Goal: Task Accomplishment & Management: Complete application form

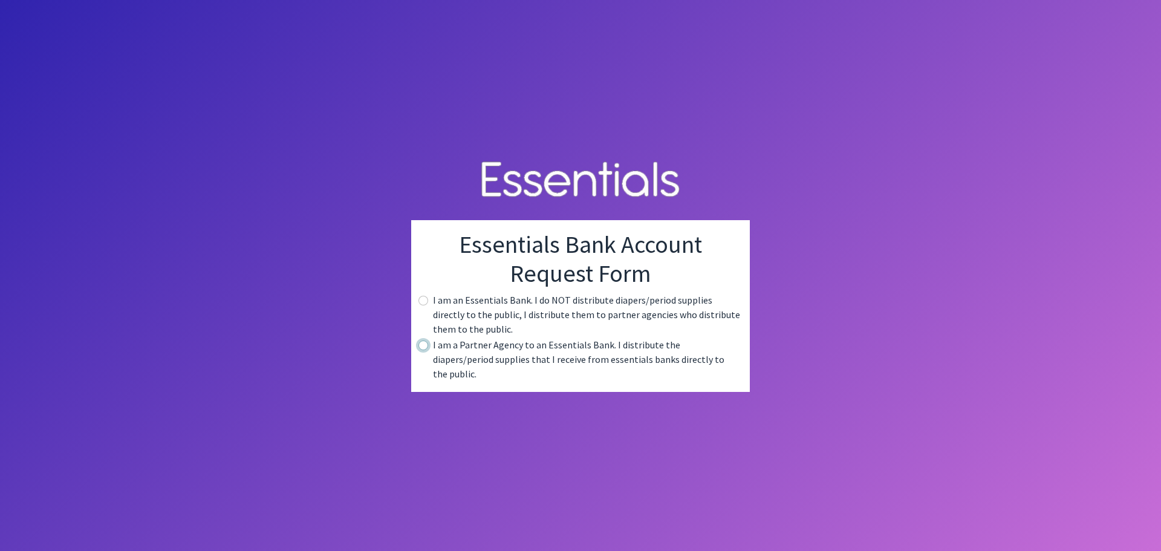
click at [424, 350] on input "radio" at bounding box center [424, 346] width 10 height 10
radio input "true"
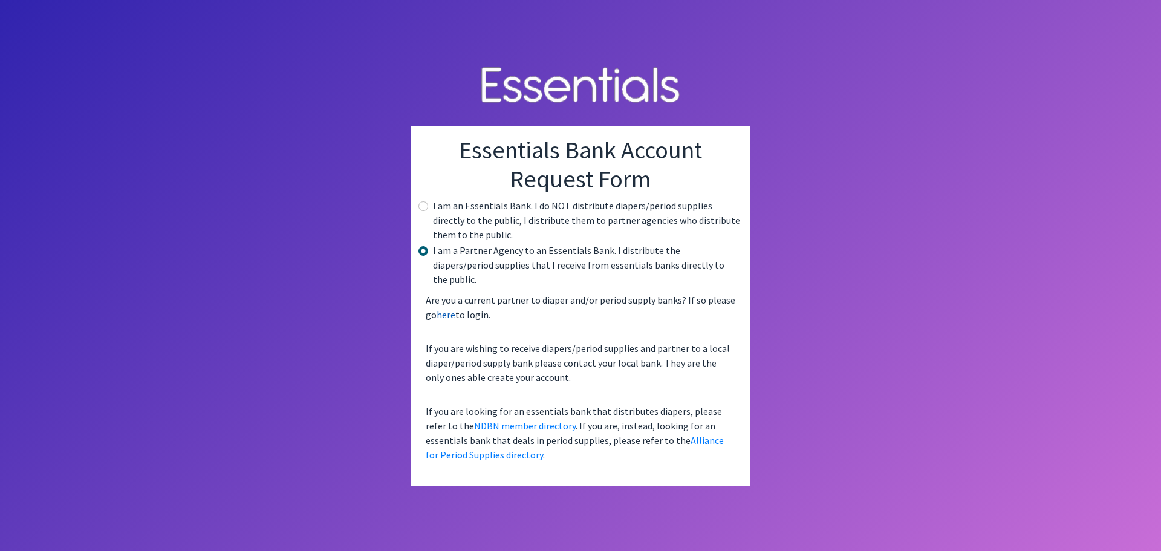
click at [446, 308] on link "here" at bounding box center [446, 314] width 19 height 12
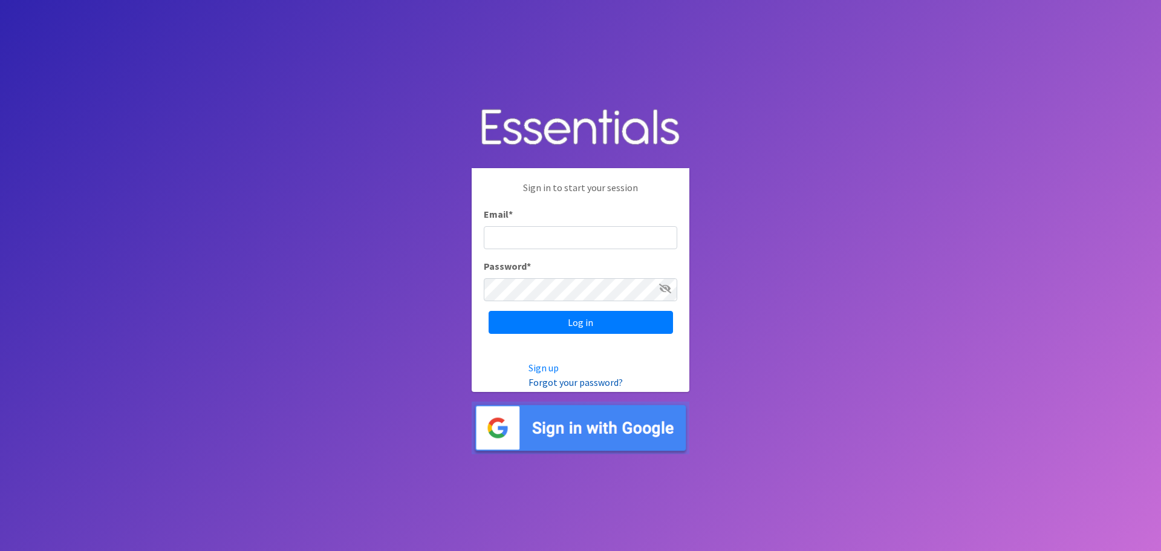
click at [567, 385] on link "Forgot your password?" at bounding box center [576, 382] width 94 height 12
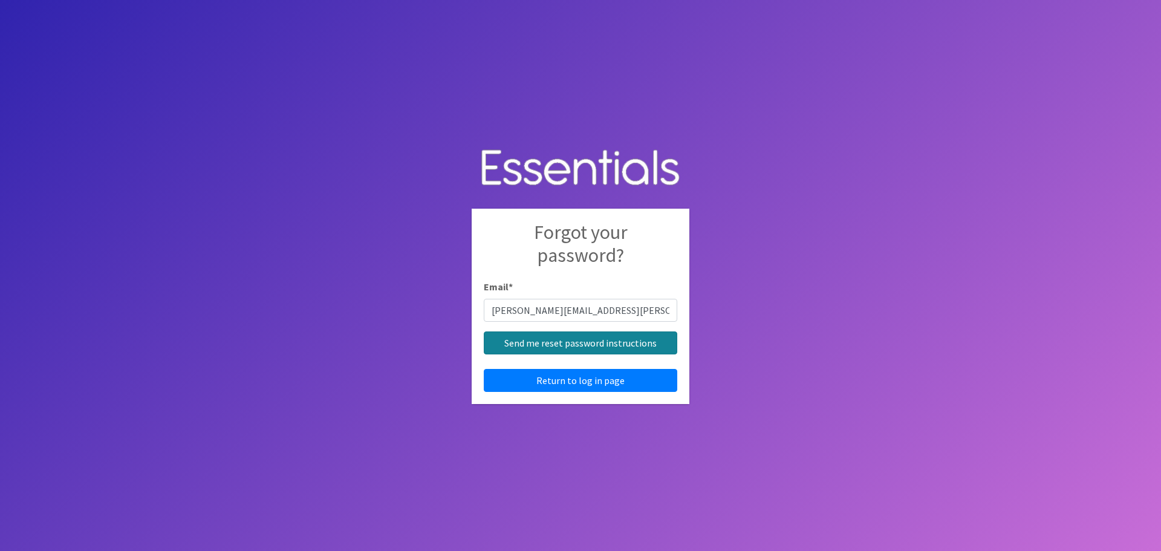
type input "[PERSON_NAME][EMAIL_ADDRESS][PERSON_NAME][DOMAIN_NAME]"
click at [572, 348] on input "Send me reset password instructions" at bounding box center [581, 342] width 194 height 23
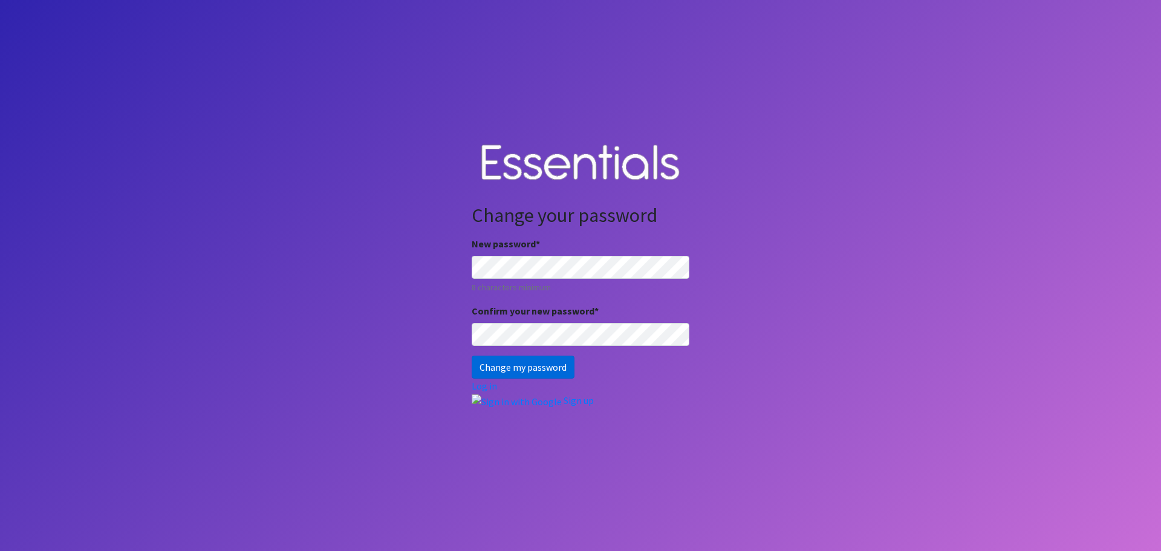
click at [528, 366] on input "Change my password" at bounding box center [523, 367] width 103 height 23
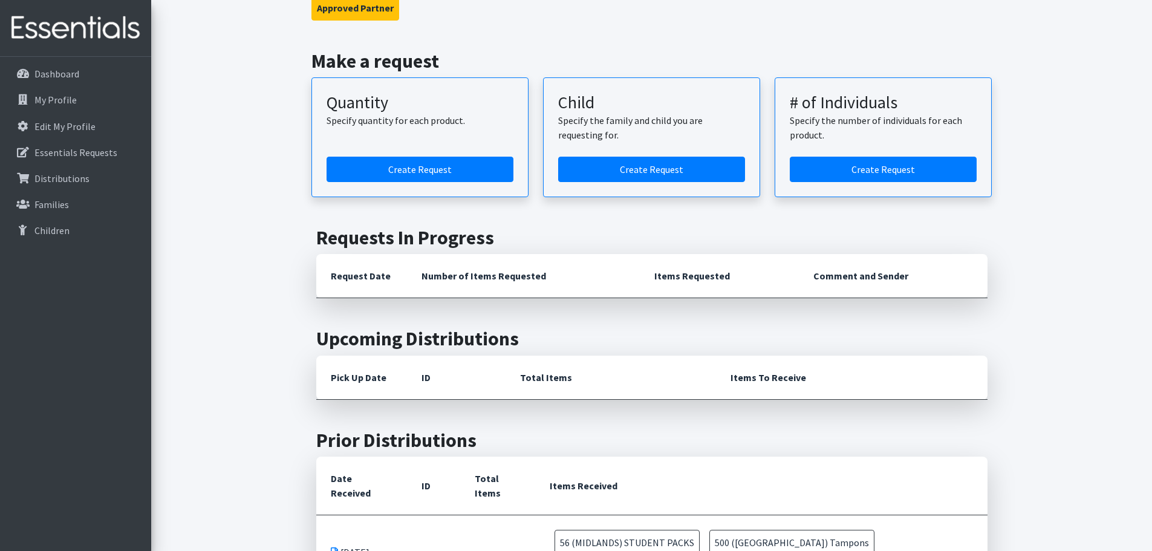
scroll to position [236, 0]
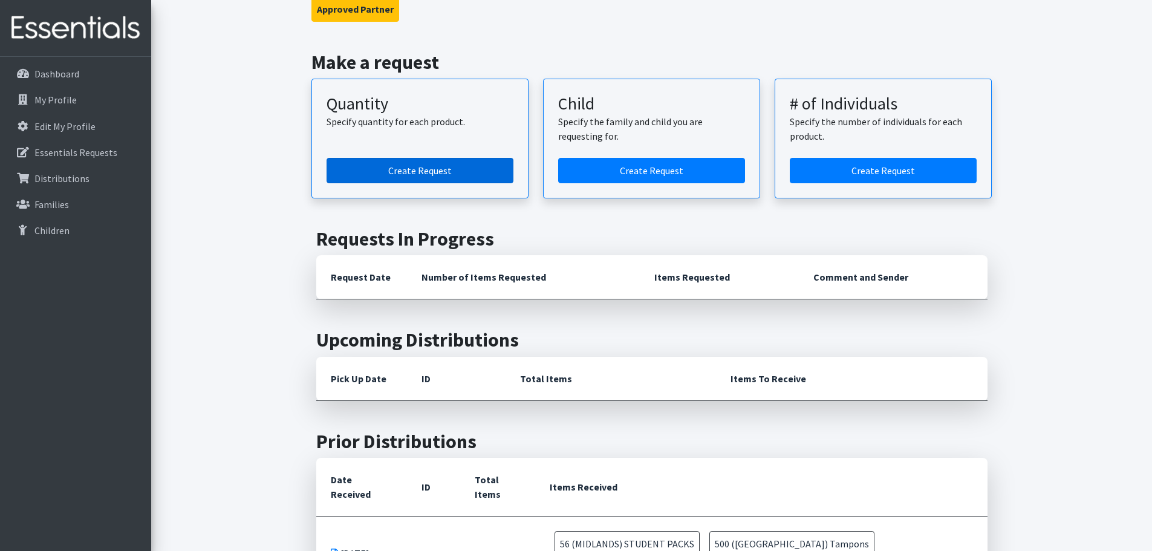
click at [427, 168] on link "Create Request" at bounding box center [420, 170] width 187 height 25
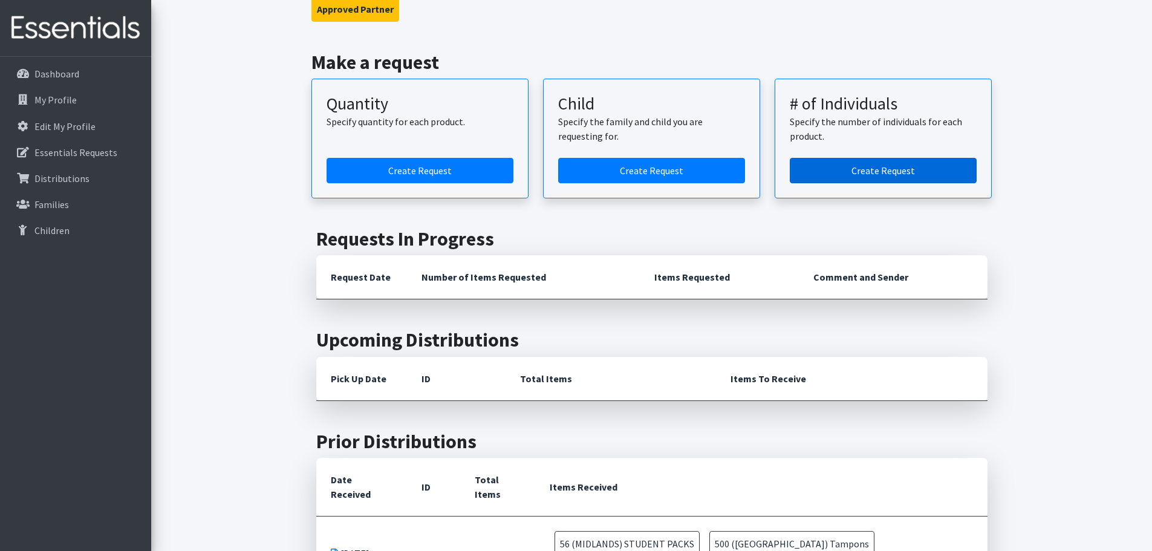
click at [881, 168] on link "Create Request" at bounding box center [883, 170] width 187 height 25
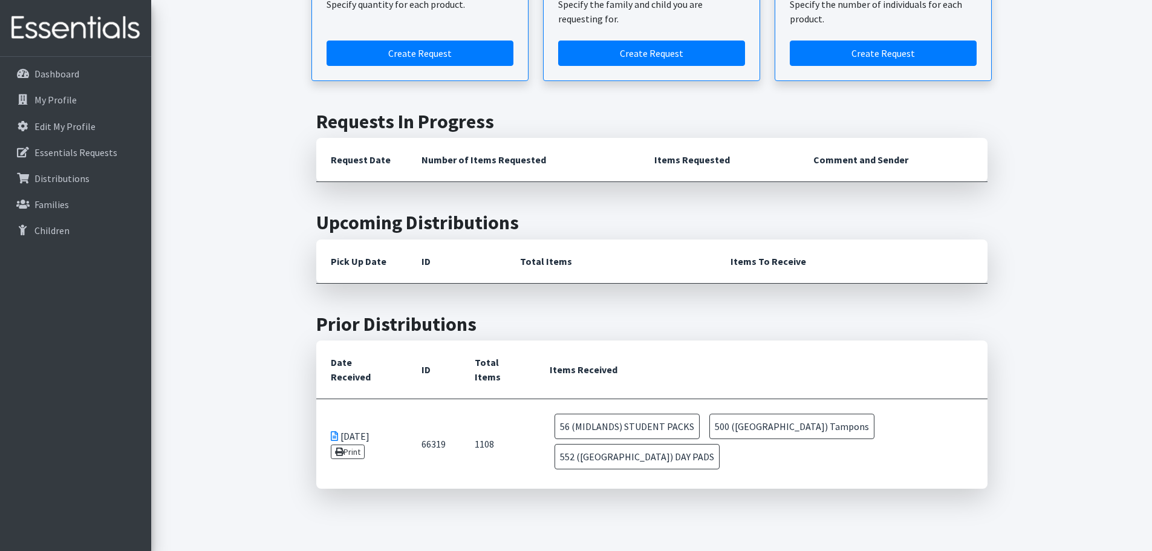
scroll to position [357, 0]
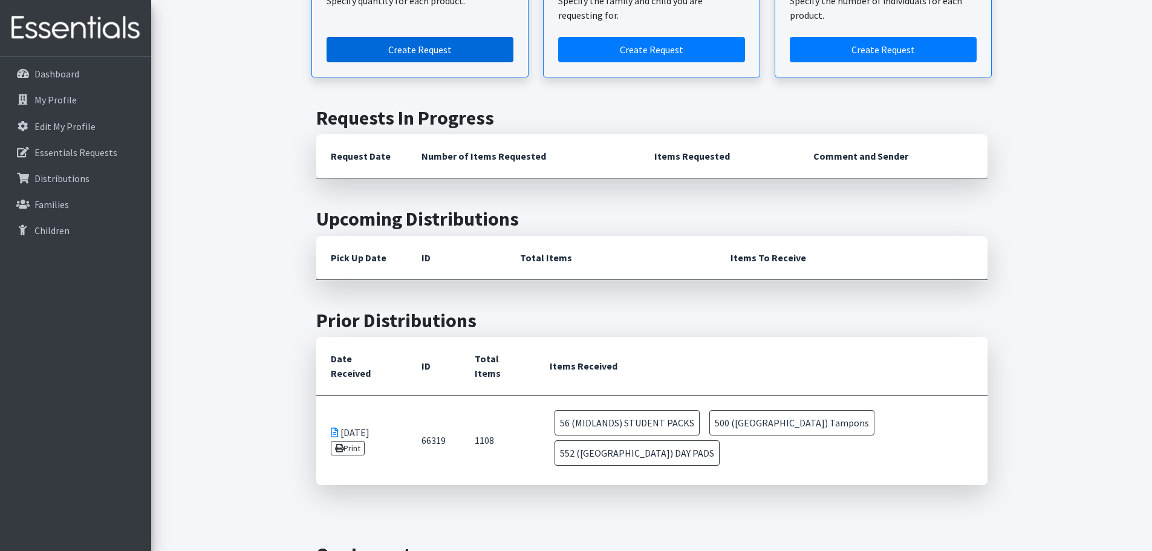
click at [402, 48] on link "Create Request" at bounding box center [420, 49] width 187 height 25
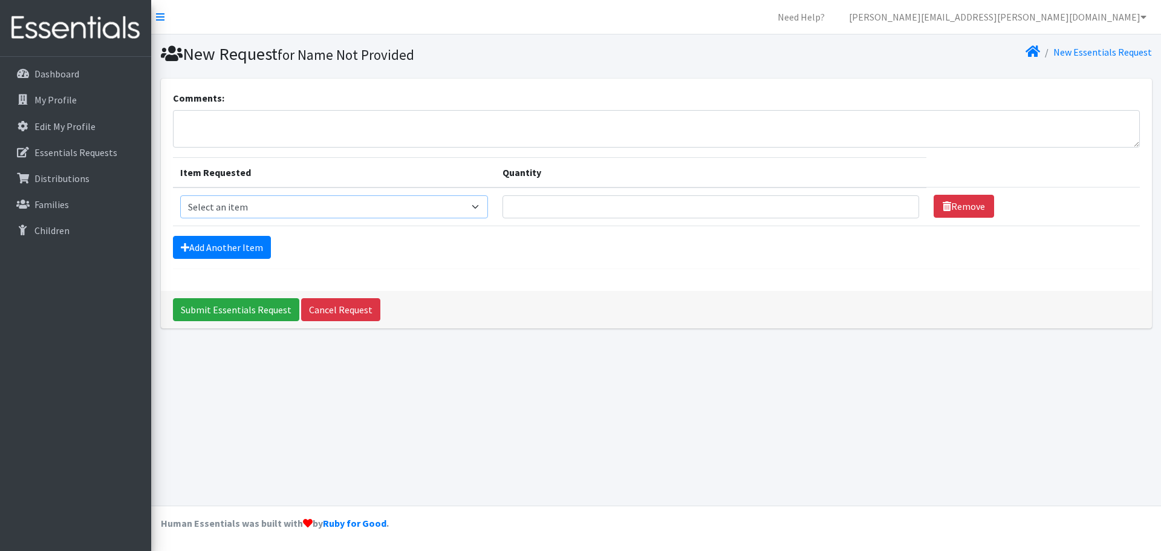
click at [484, 208] on select "Select an item Adult Period Pack Student Period Pack" at bounding box center [334, 206] width 308 height 23
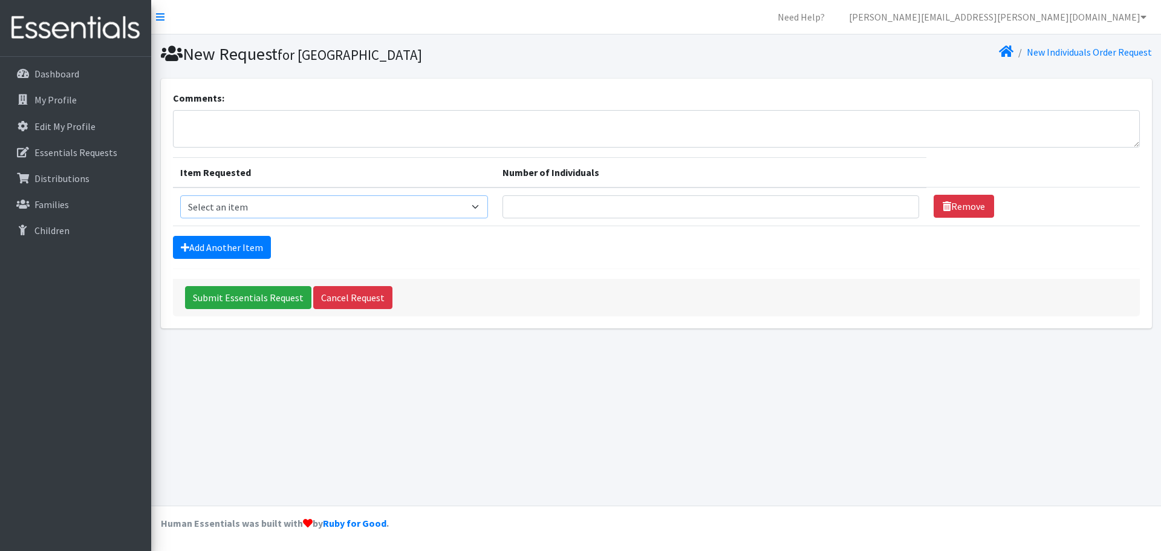
click at [483, 205] on select "Select an item Adult Period Pack Student Period Pack" at bounding box center [334, 206] width 308 height 23
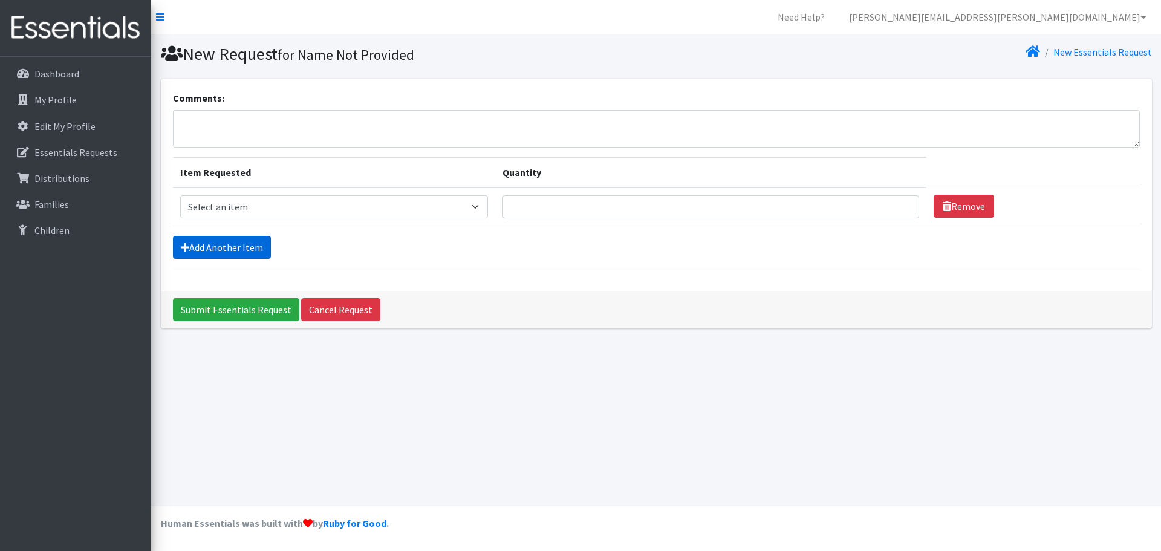
click at [184, 243] on icon at bounding box center [185, 248] width 8 height 10
click at [183, 246] on icon at bounding box center [185, 248] width 8 height 10
click at [486, 203] on select "Select an item Adult Period Pack Student Period Pack" at bounding box center [334, 206] width 308 height 23
select select "7757"
click at [180, 195] on select "Select an item Adult Period Pack Student Period Pack" at bounding box center [334, 206] width 308 height 23
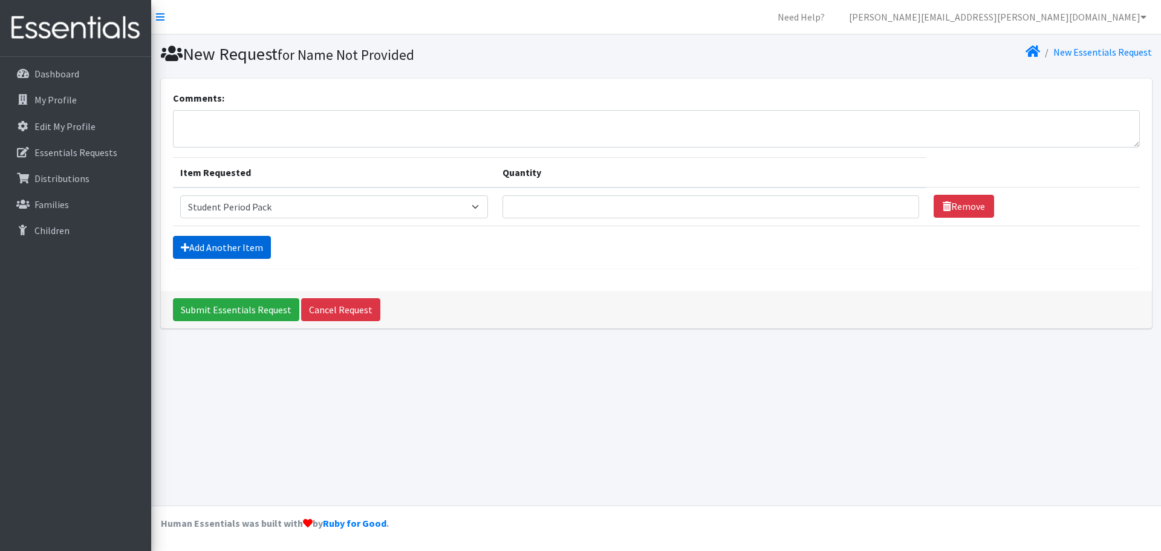
click at [187, 244] on icon at bounding box center [185, 248] width 8 height 10
click at [533, 199] on input "Quantity" at bounding box center [711, 206] width 417 height 23
type input "75"
click at [183, 246] on icon at bounding box center [185, 248] width 8 height 10
click at [222, 246] on link "Add Another Item" at bounding box center [222, 247] width 98 height 23
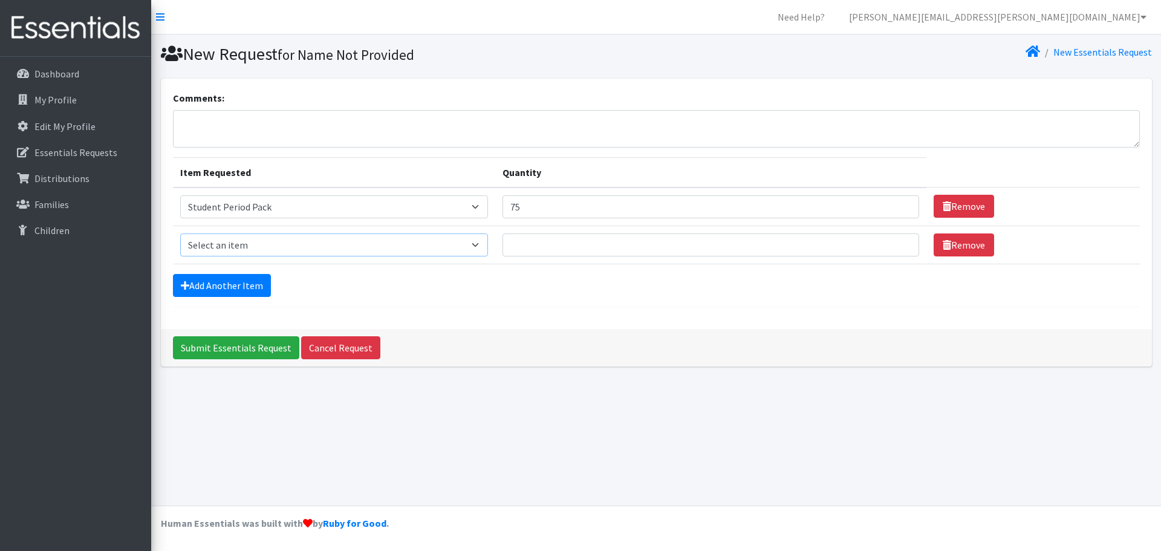
click at [487, 243] on select "Select an item Adult Period Pack Student Period Pack" at bounding box center [334, 244] width 308 height 23
click at [570, 298] on form "Comments: Item Requested Quantity Item Requested Select an item Adult Period Pa…" at bounding box center [656, 199] width 967 height 217
click at [94, 152] on p "Essentials Requests" at bounding box center [75, 152] width 83 height 12
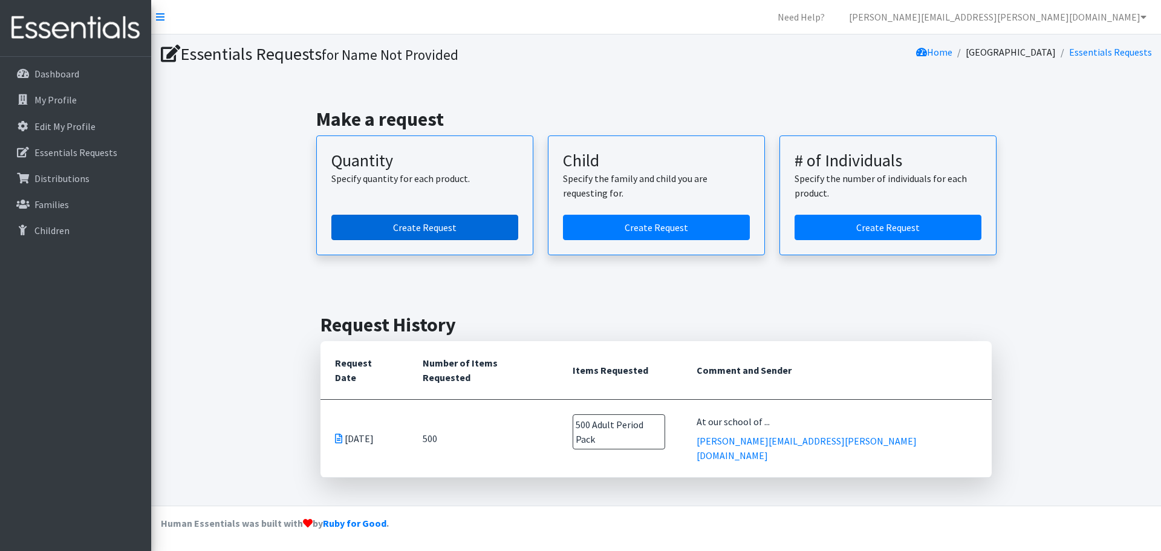
click at [449, 224] on link "Create Request" at bounding box center [424, 227] width 187 height 25
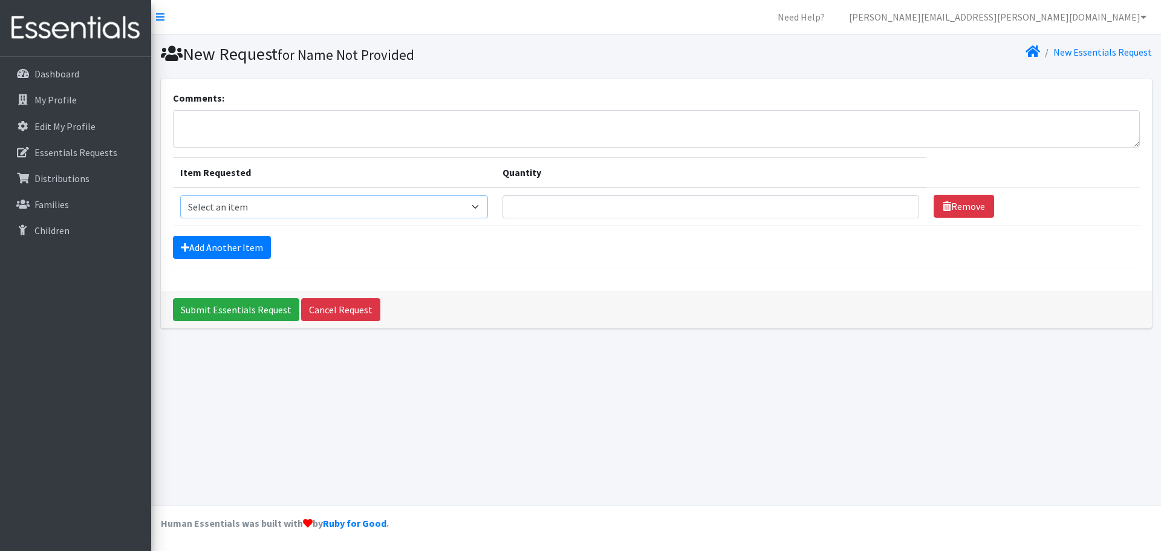
click at [480, 205] on select "Select an item Adult Period Pack Student Period Pack" at bounding box center [334, 206] width 308 height 23
select select "7756"
click at [180, 195] on select "Select an item Adult Period Pack Student Period Pack" at bounding box center [334, 206] width 308 height 23
click at [569, 202] on input "Quantity" at bounding box center [711, 206] width 417 height 23
type input "500"
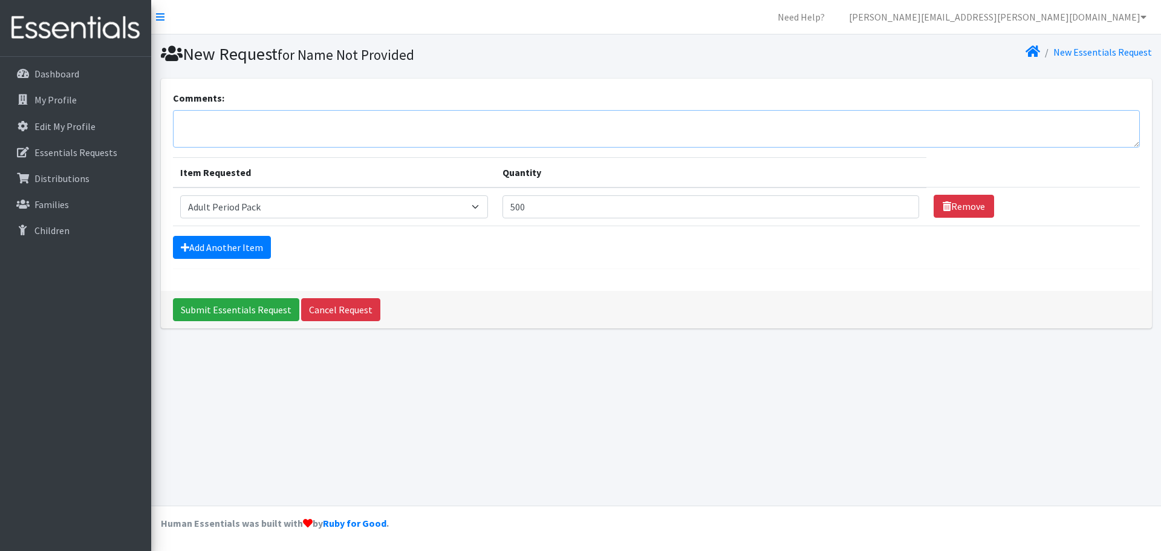
click at [300, 135] on textarea "Comments:" at bounding box center [656, 129] width 967 height 38
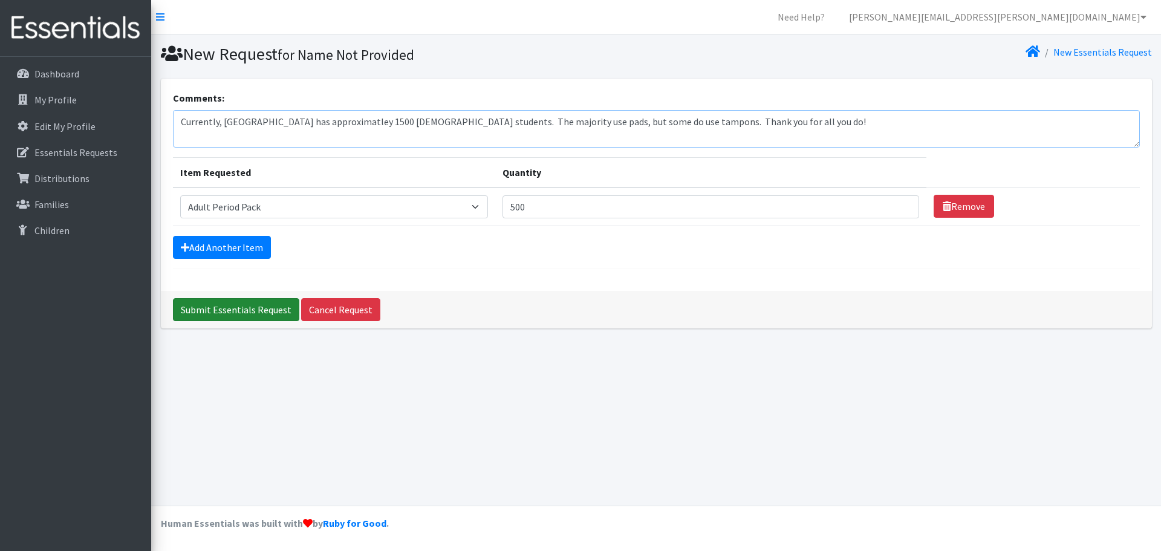
type textarea "Currently, [GEOGRAPHIC_DATA] has approximatley 1500 [DEMOGRAPHIC_DATA] students…"
click at [247, 310] on input "Submit Essentials Request" at bounding box center [236, 309] width 126 height 23
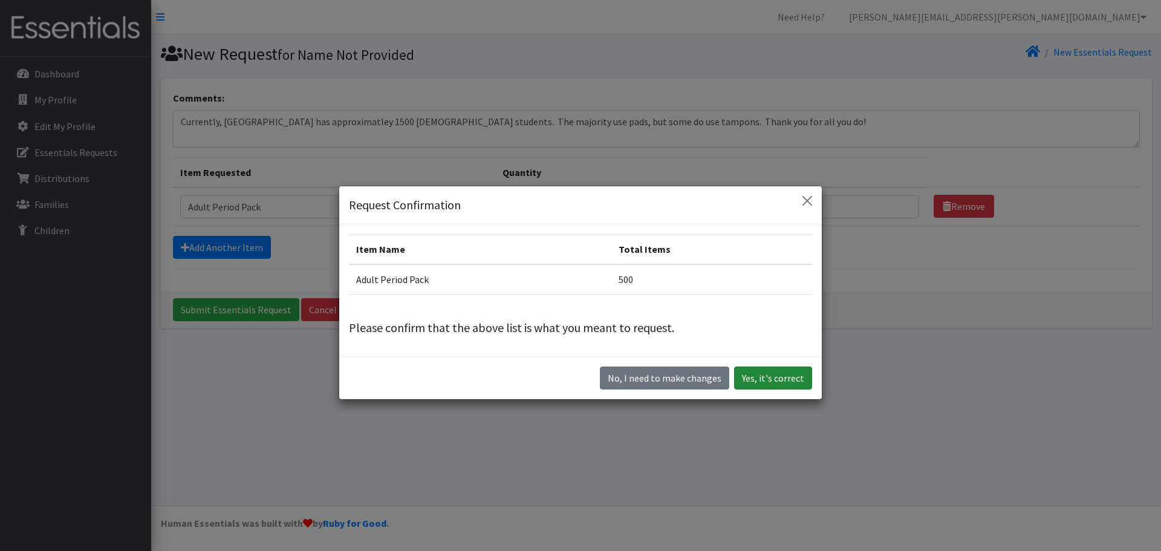
click at [774, 387] on button "Yes, it's correct" at bounding box center [773, 378] width 78 height 23
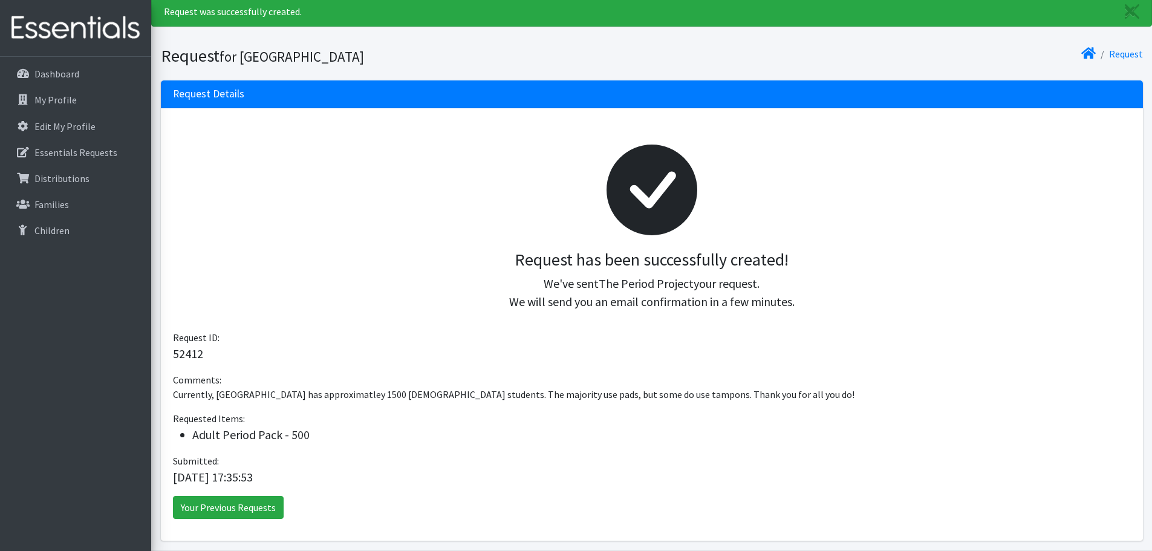
scroll to position [83, 0]
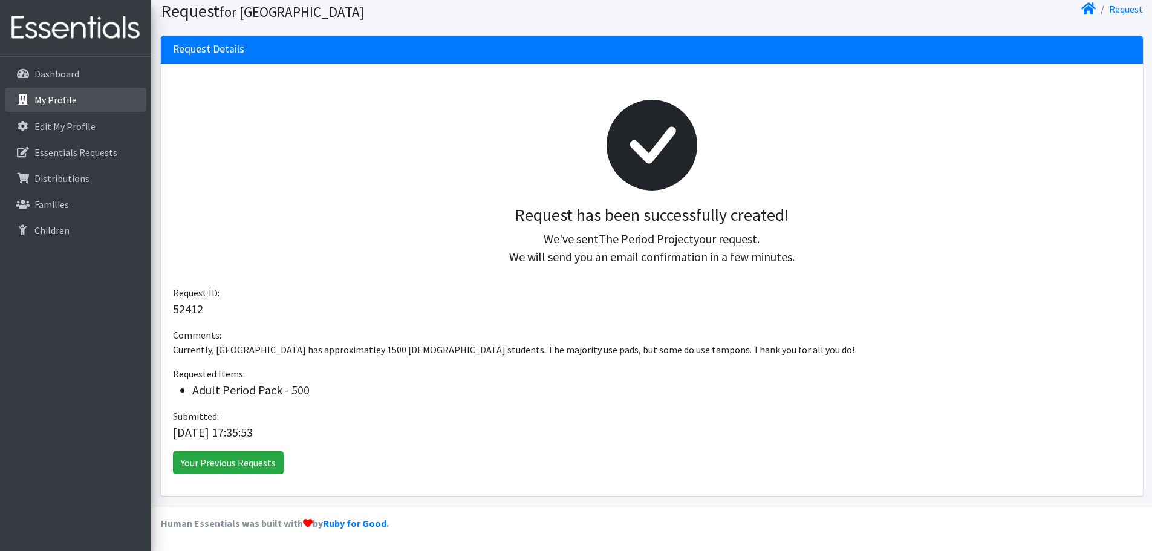
click at [58, 103] on p "My Profile" at bounding box center [55, 100] width 42 height 12
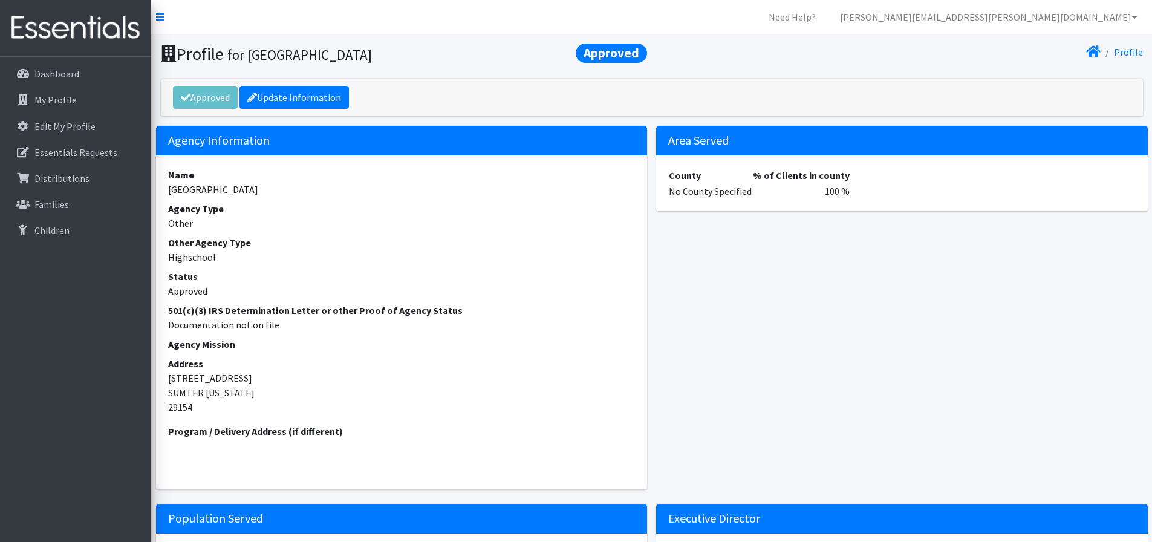
scroll to position [121, 0]
